Goal: Task Accomplishment & Management: Complete application form

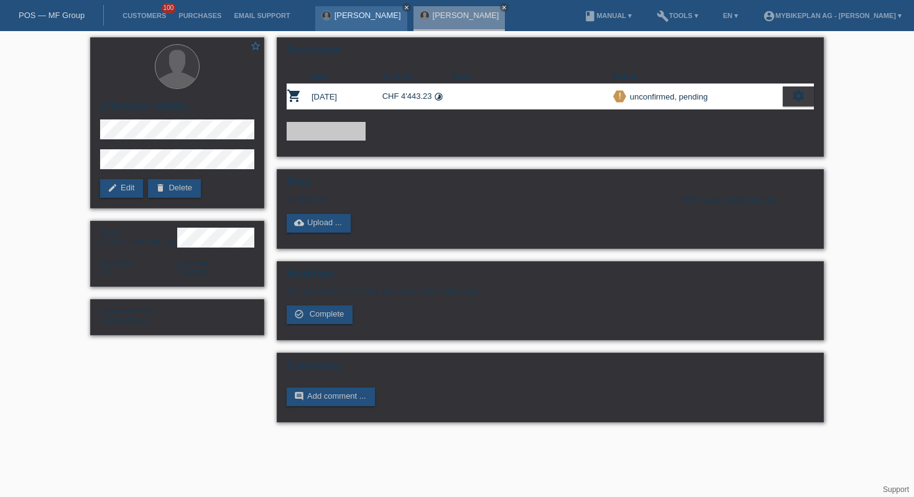
click at [402, 7] on link "close" at bounding box center [406, 7] width 9 height 9
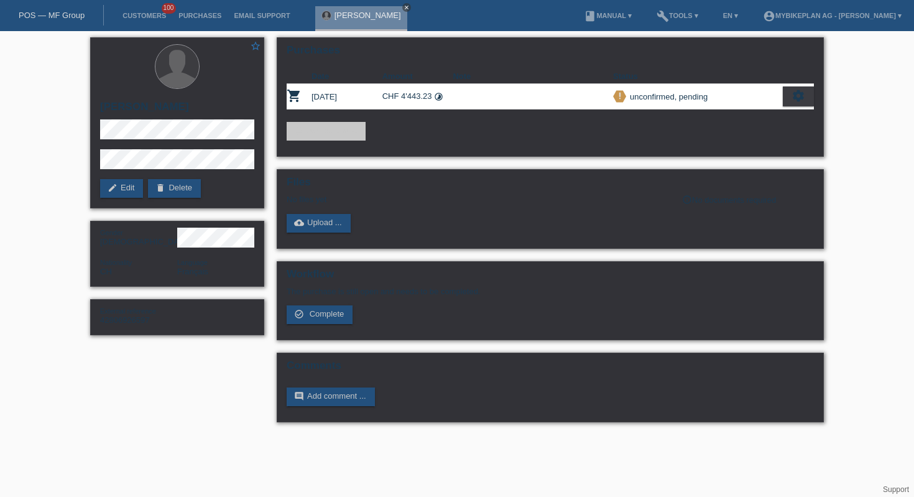
click at [404, 6] on icon "close" at bounding box center [407, 7] width 6 height 6
click at [73, 19] on link "POS — MF Group" at bounding box center [52, 15] width 66 height 9
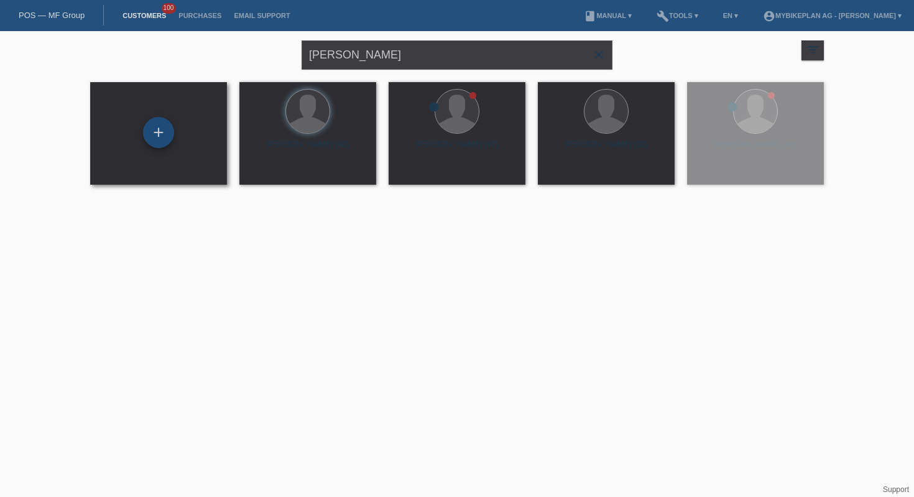
click at [164, 131] on div "+" at bounding box center [158, 132] width 31 height 31
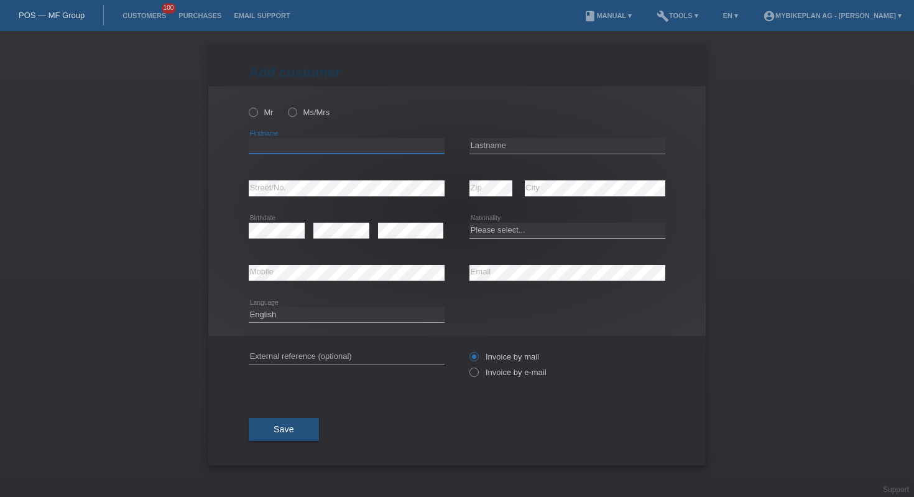
click at [304, 142] on input "text" at bounding box center [347, 146] width 196 height 16
click at [596, 142] on input "text" at bounding box center [568, 146] width 196 height 16
paste input "Oliveira Nunes"
type input "Oliveira Nunes"
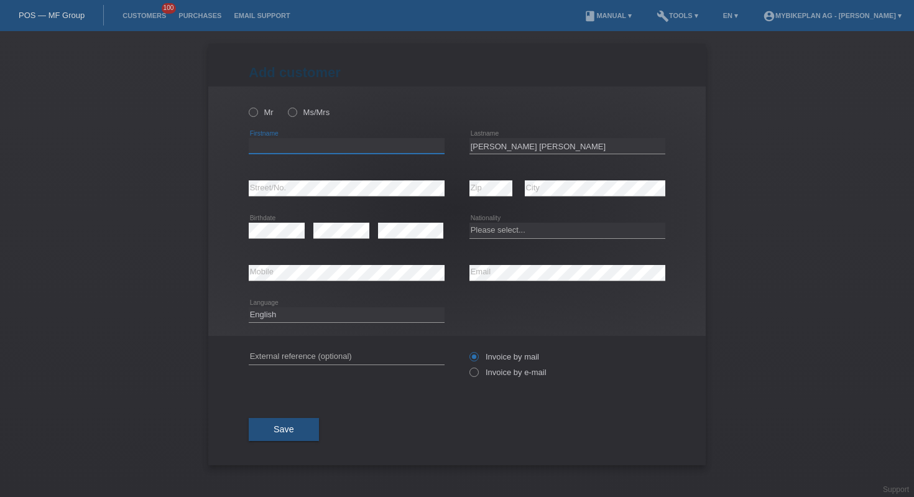
click at [396, 152] on input "text" at bounding box center [347, 146] width 196 height 16
paste input "[PERSON_NAME]"
type input "[PERSON_NAME]"
click at [502, 233] on select "Please select... Switzerland Austria Germany Liechtenstein ------------ Afghani…" at bounding box center [568, 230] width 196 height 15
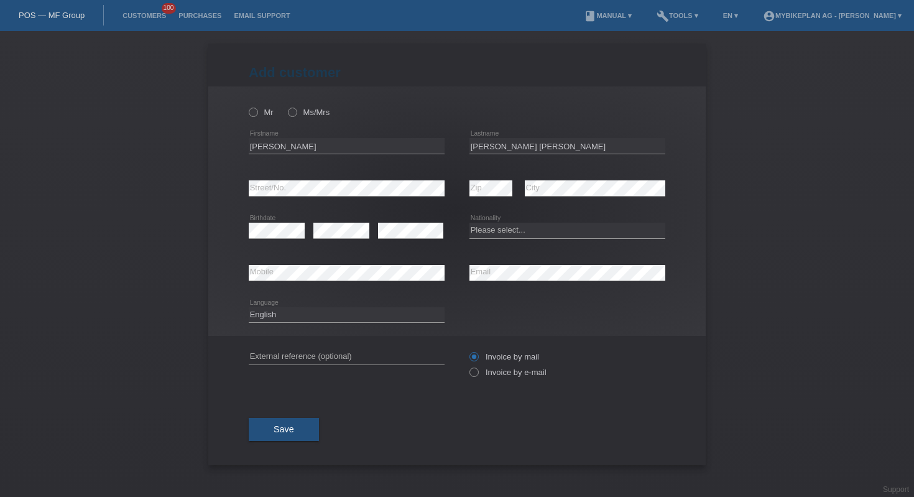
click at [605, 240] on div "Please select... Switzerland Austria Germany Liechtenstein ------------ Afghani…" at bounding box center [568, 231] width 196 height 42
click at [593, 231] on select "Please select... Switzerland Austria Germany Liechtenstein ------------ Afghani…" at bounding box center [568, 230] width 196 height 15
select select "CH"
click at [303, 281] on div "error Mobile" at bounding box center [347, 273] width 196 height 42
click at [393, 280] on icon at bounding box center [347, 280] width 196 height 1
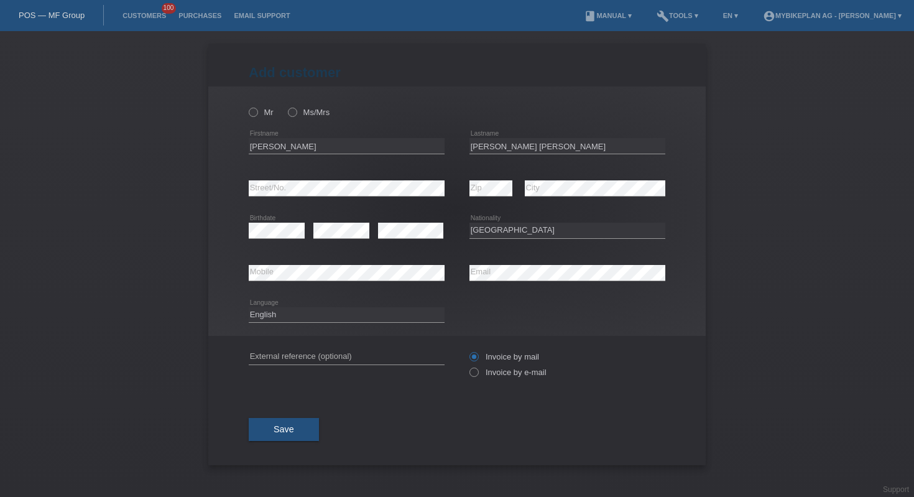
click at [393, 280] on icon at bounding box center [347, 280] width 196 height 1
click at [355, 319] on select "Deutsch Français Italiano English" at bounding box center [347, 314] width 196 height 15
select select "fr"
click at [400, 356] on input "text" at bounding box center [347, 357] width 196 height 16
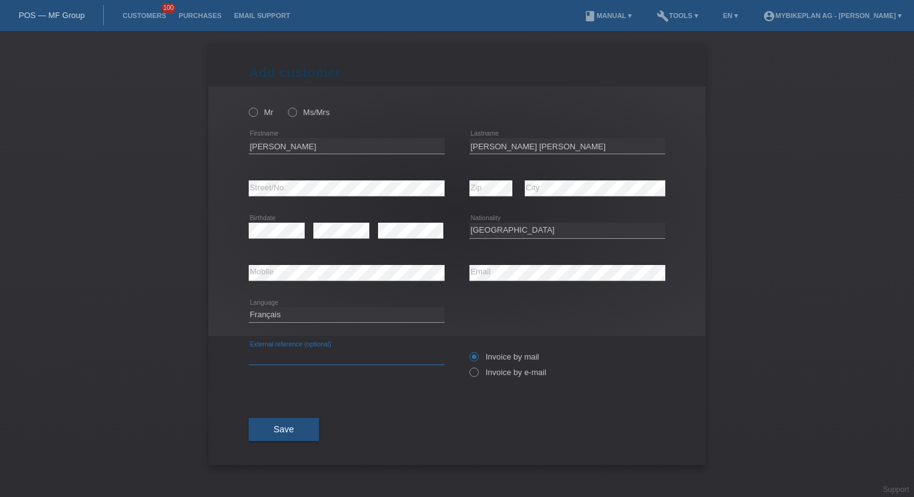
paste input "42799045813"
type input "42799045813"
click at [487, 377] on label "Invoice by e-mail" at bounding box center [508, 372] width 77 height 9
click at [478, 378] on input "Invoice by e-mail" at bounding box center [474, 376] width 8 height 16
radio input "true"
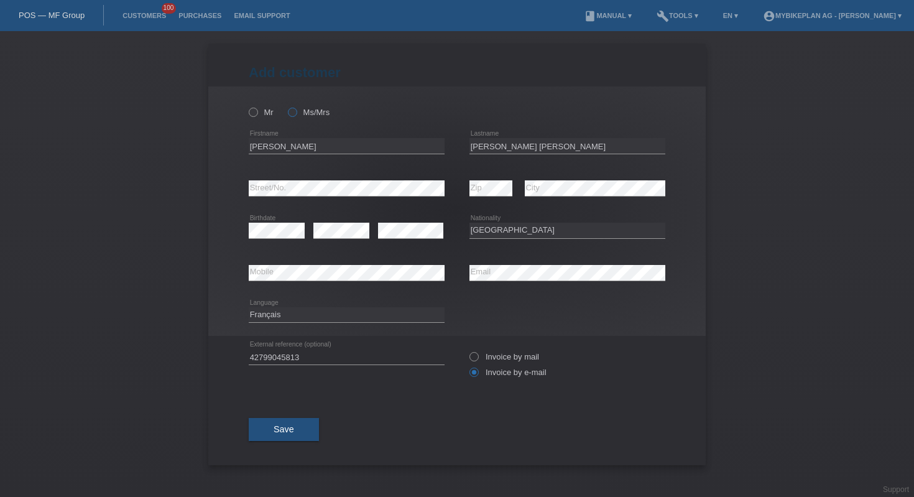
click at [286, 106] on icon at bounding box center [286, 106] width 0 height 0
click at [296, 113] on input "Ms/Mrs" at bounding box center [292, 112] width 8 height 8
radio input "true"
click at [281, 440] on button "Save" at bounding box center [284, 430] width 70 height 24
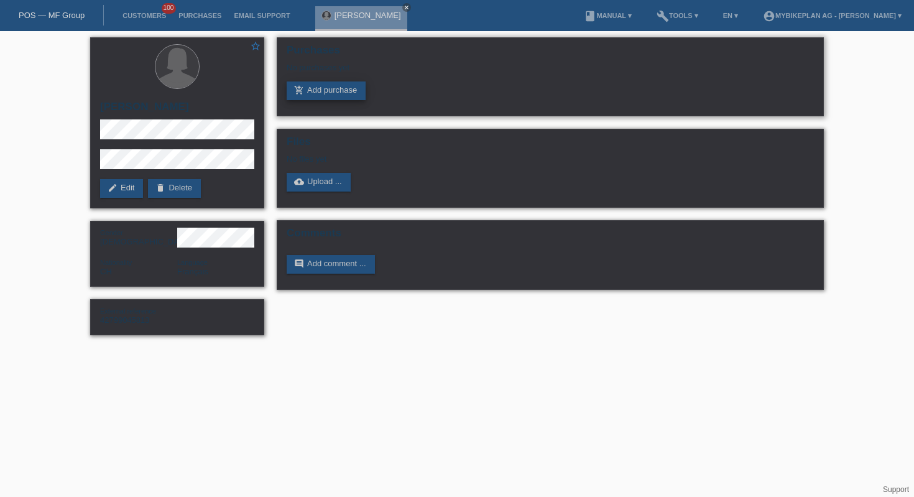
click at [331, 88] on link "add_shopping_cart Add purchase" at bounding box center [326, 90] width 79 height 19
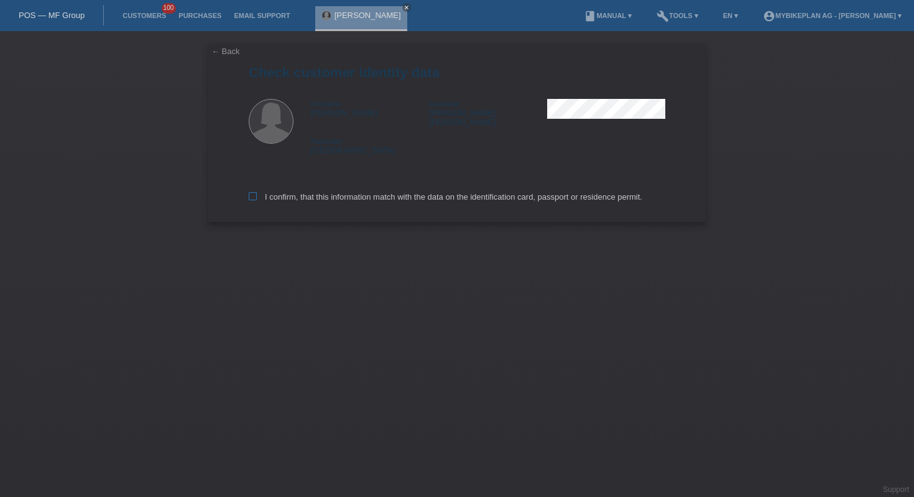
click at [329, 194] on label "I confirm, that this information match with the data on the identification card…" at bounding box center [446, 196] width 394 height 9
click at [257, 194] on input "I confirm, that this information match with the data on the identification card…" at bounding box center [253, 196] width 8 height 8
checkbox input "true"
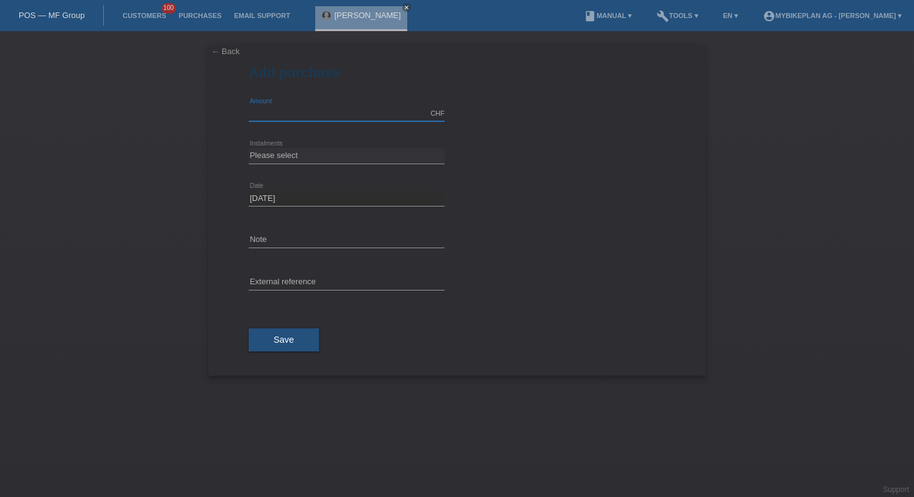
click at [285, 118] on input "text" at bounding box center [347, 114] width 196 height 16
type input "2999.00"
click at [332, 158] on select "Please select 6 instalments 12 instalments 18 instalments 24 instalments 36 ins…" at bounding box center [347, 155] width 196 height 15
click at [319, 157] on select "Please select 6 instalments 12 instalments 18 instalments 24 instalments 36 ins…" at bounding box center [347, 155] width 196 height 15
select select "487"
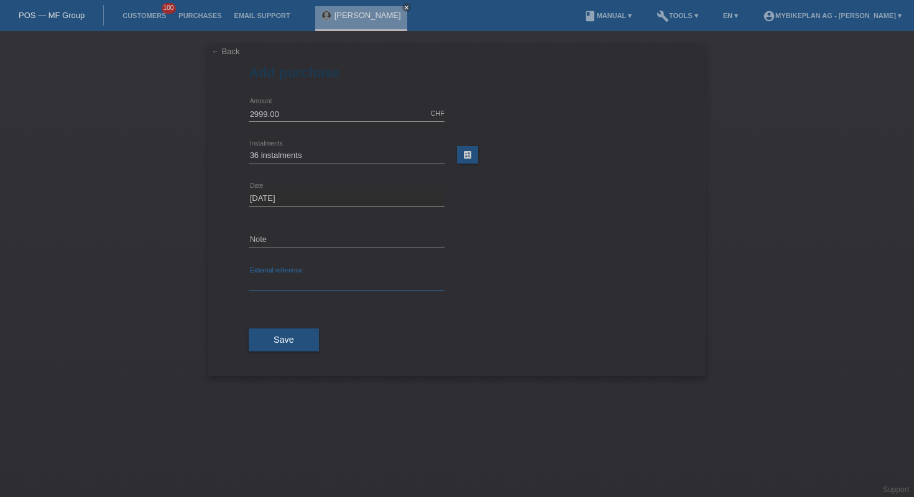
click at [331, 277] on input "text" at bounding box center [347, 283] width 196 height 16
paste input "42799045813"
type input "42799045813"
click at [285, 349] on button "Save" at bounding box center [284, 340] width 70 height 24
